Goal: Transaction & Acquisition: Purchase product/service

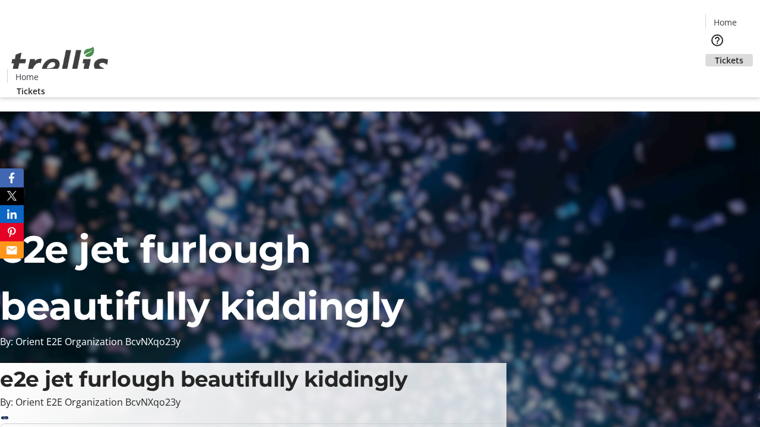
click at [715, 54] on span "Tickets" at bounding box center [729, 60] width 28 height 12
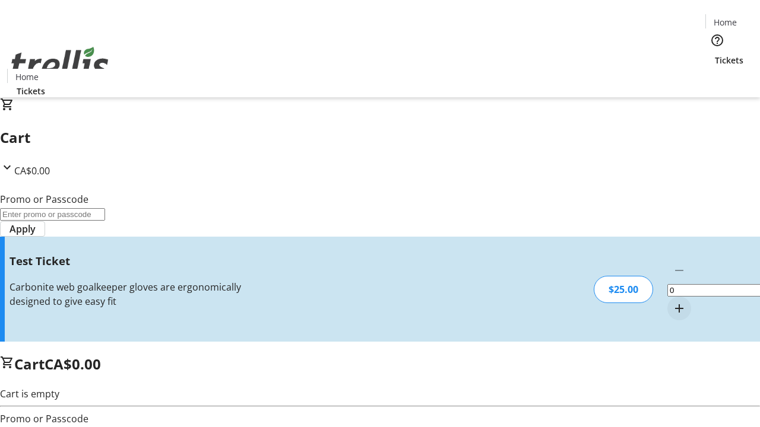
click at [672, 302] on mat-icon "Increment by one" at bounding box center [679, 309] width 14 height 14
type input "1"
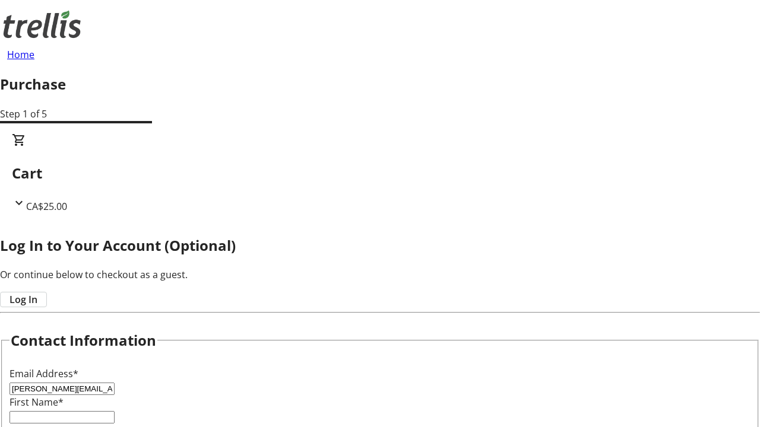
type input "[PERSON_NAME][EMAIL_ADDRESS][DOMAIN_NAME]"
type input "[PERSON_NAME]"
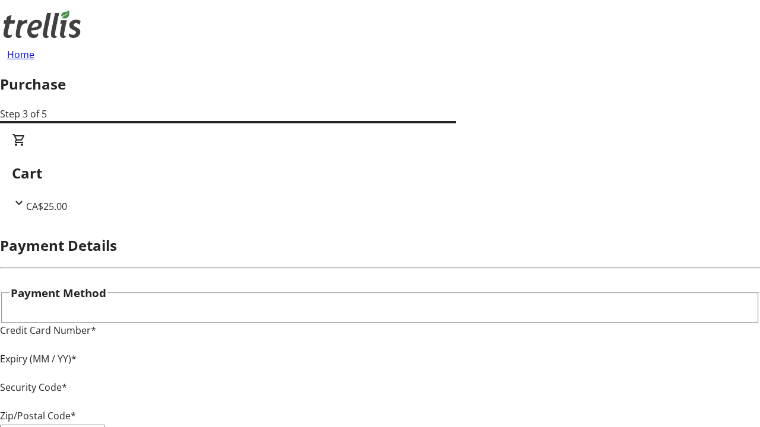
type input "V1Y 0C2"
